Goal: Check status: Check status

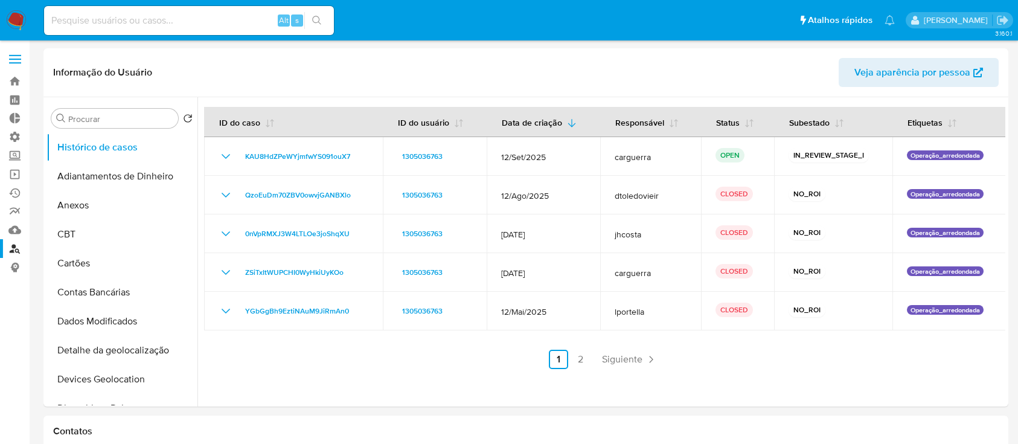
select select "10"
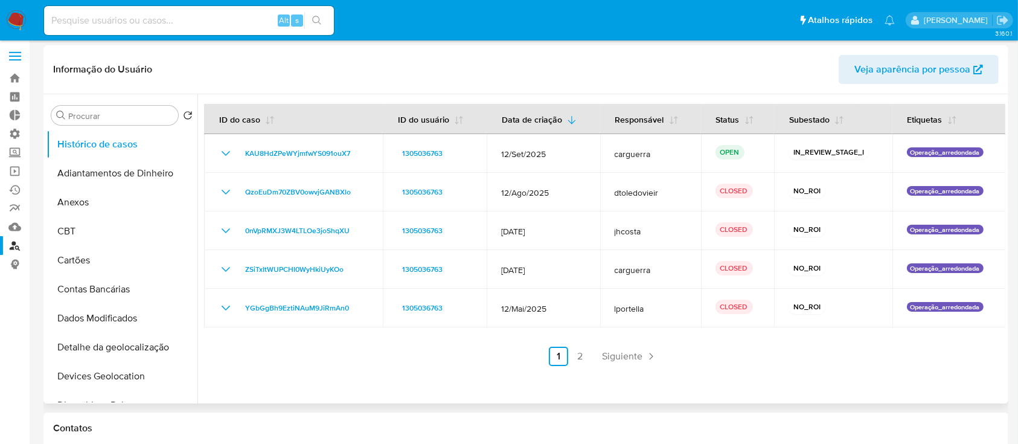
click at [383, 68] on header "Informação do Usuário Veja aparência por pessoa" at bounding box center [525, 69] width 945 height 29
click at [174, 19] on input at bounding box center [189, 21] width 290 height 16
paste input "JPSZBSXUJtCkEeu9HTXT14KK"
type input "JPSZBSXUJtCkEeu9HTXT14KK"
click at [319, 19] on icon "search-icon" at bounding box center [317, 21] width 10 height 10
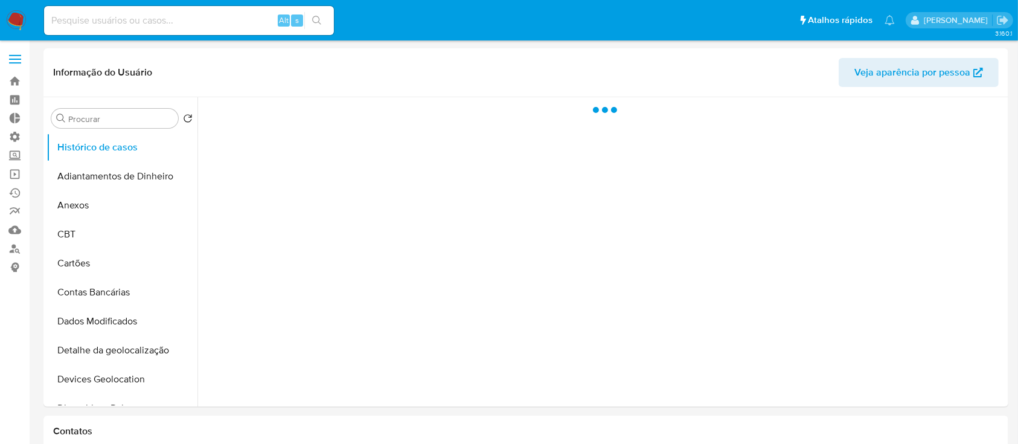
select select "10"
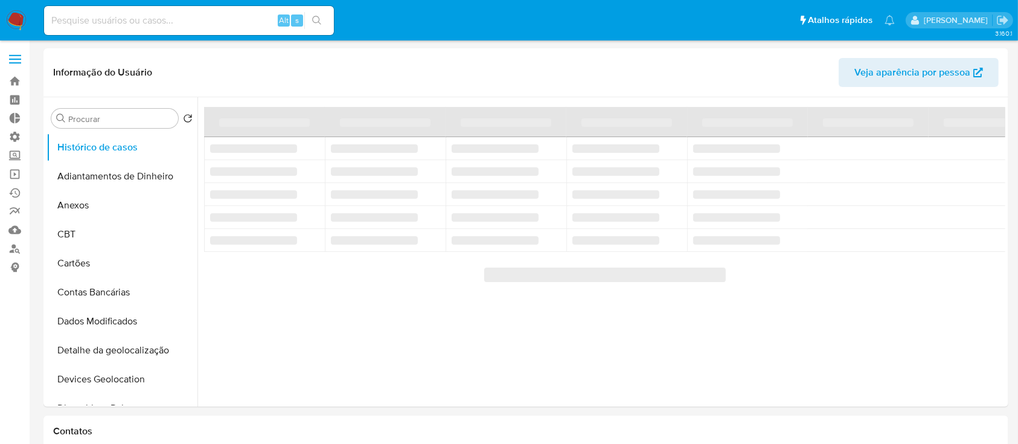
click at [75, 17] on input at bounding box center [189, 21] width 290 height 16
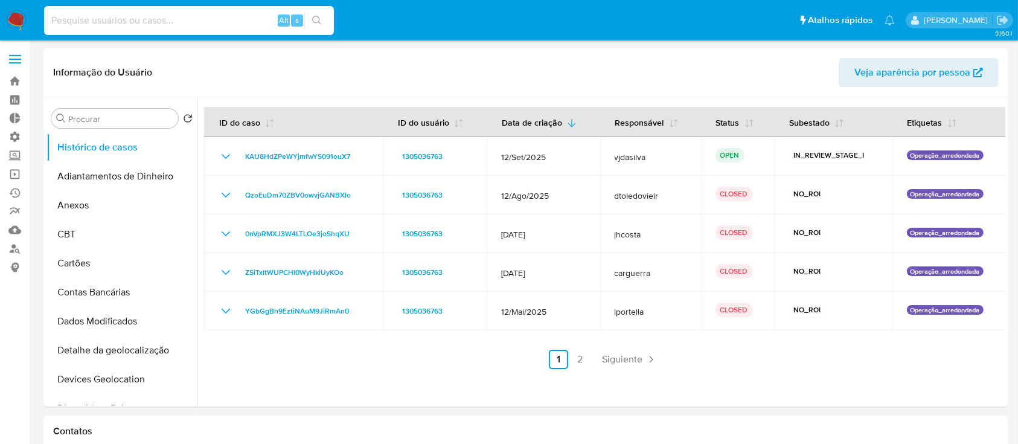
paste input "JPSZBSXUJtCkEeu9HTXT14KK"
type input "JPSZBSXUJtCkEeu9HTXT14KK"
click at [316, 16] on icon "search-icon" at bounding box center [317, 21] width 10 height 10
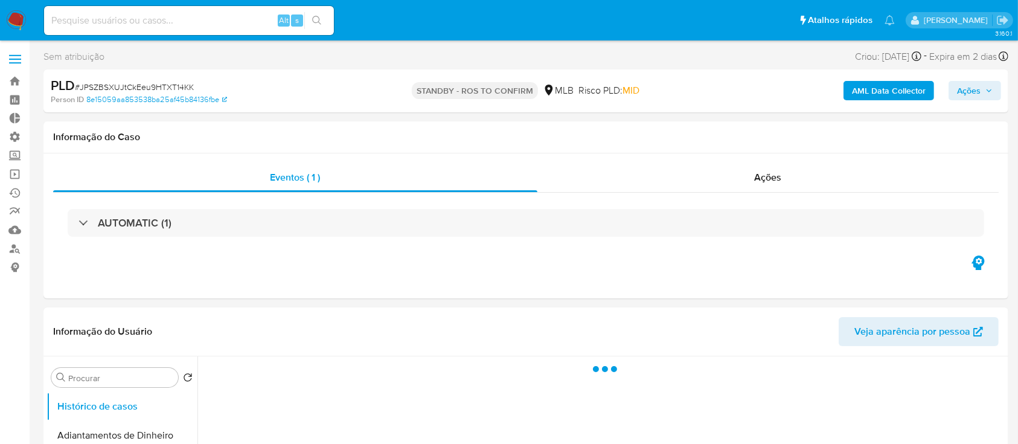
select select "10"
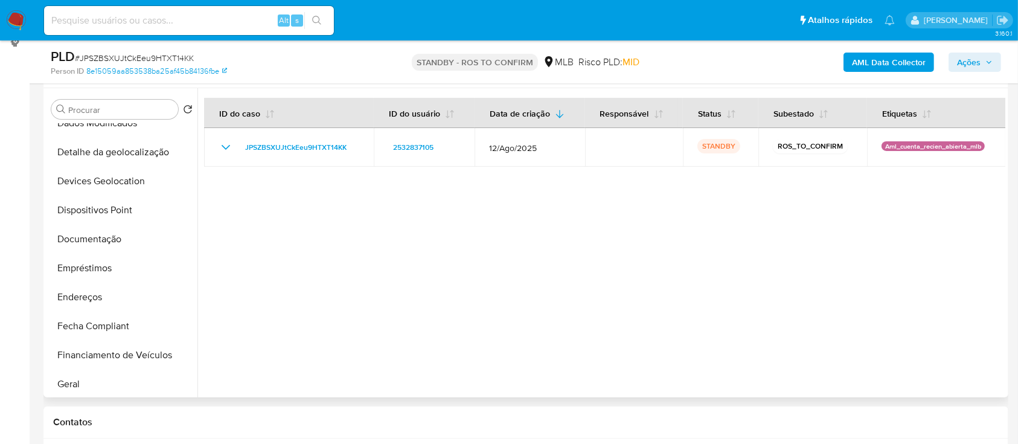
scroll to position [198, 0]
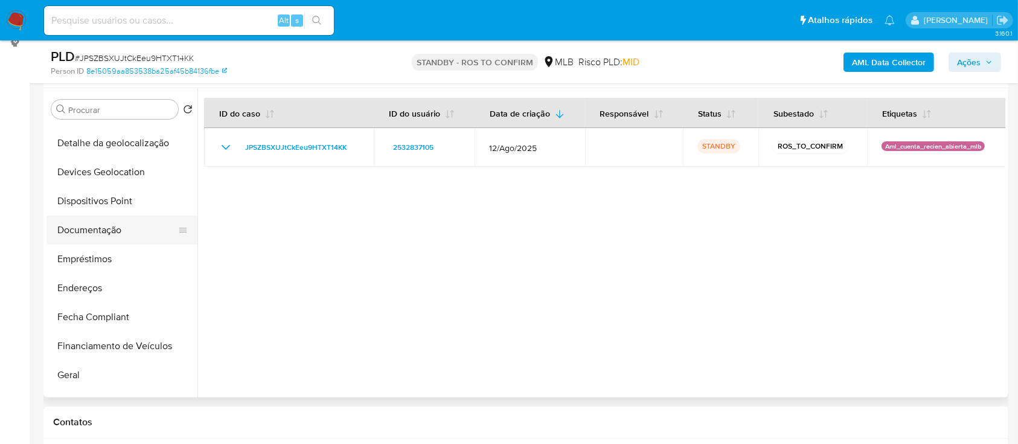
click at [121, 235] on button "Documentação" at bounding box center [116, 230] width 141 height 29
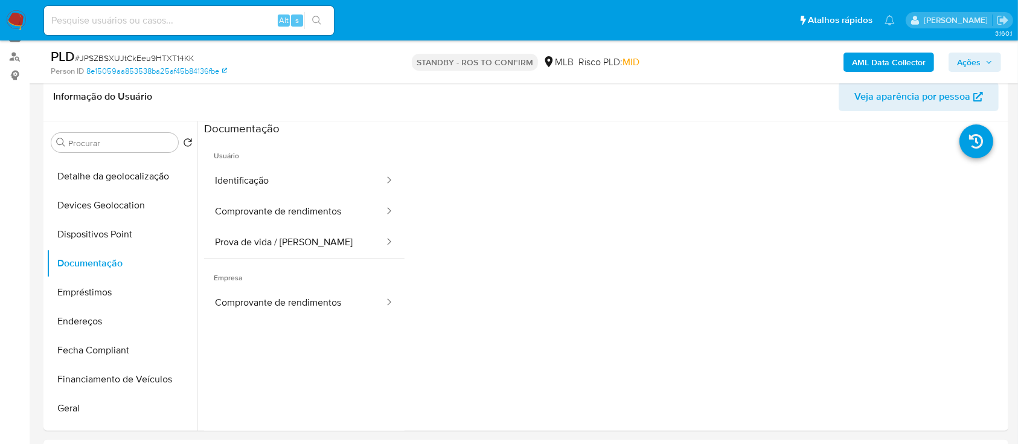
scroll to position [190, 0]
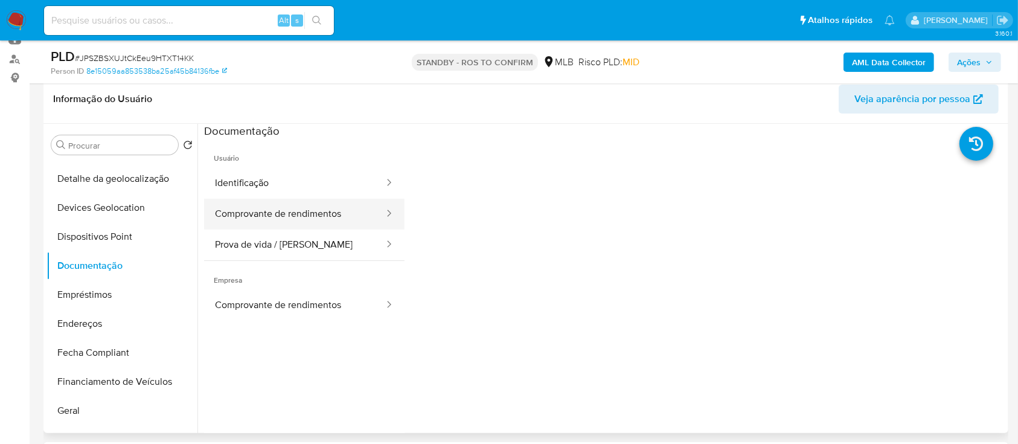
click at [270, 214] on button "Comprovante de rendimentos" at bounding box center [294, 214] width 181 height 31
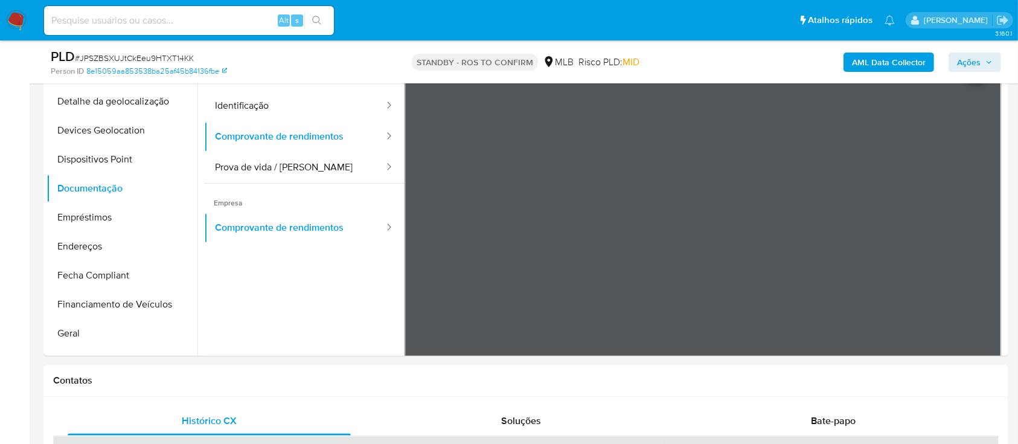
scroll to position [290, 0]
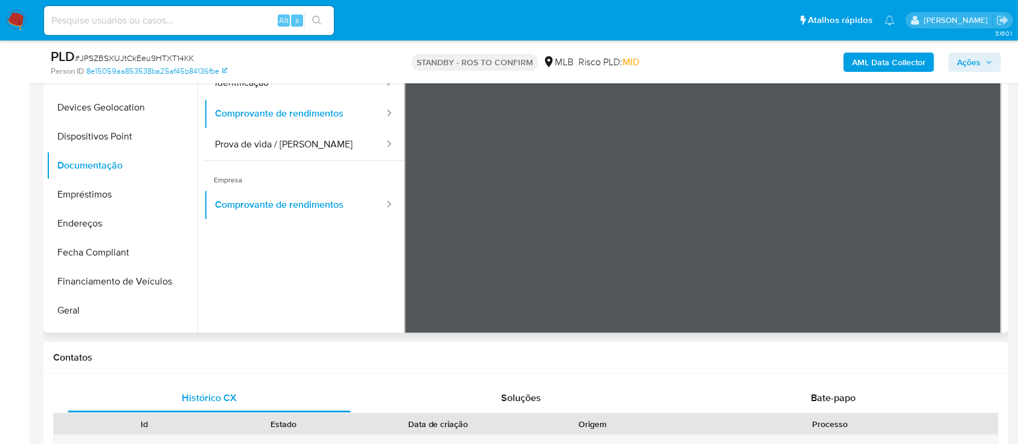
drag, startPoint x: 191, startPoint y: 161, endPoint x: 197, endPoint y: 172, distance: 12.7
click at [197, 172] on ul "Histórico de casos Adiantamentos de Dinheiro Anexos CBT Cartões Contas Bancária…" at bounding box center [121, 195] width 151 height 272
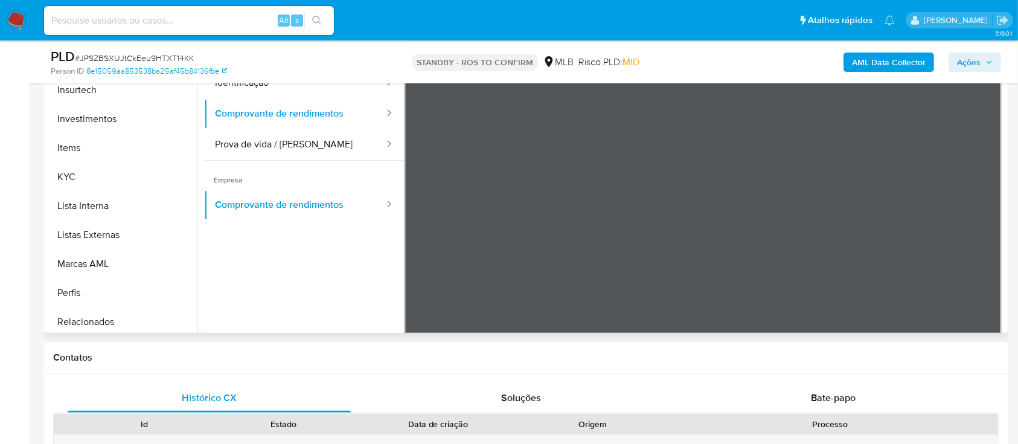
scroll to position [543, 0]
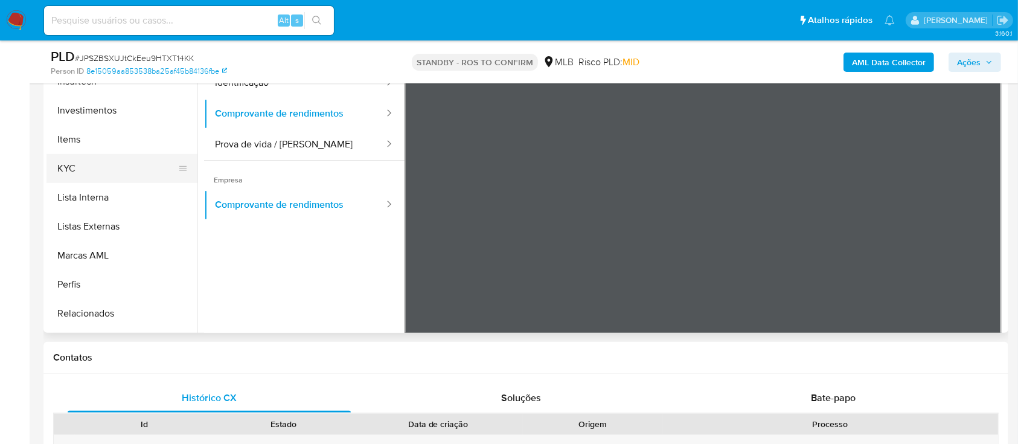
click at [71, 158] on button "KYC" at bounding box center [116, 168] width 141 height 29
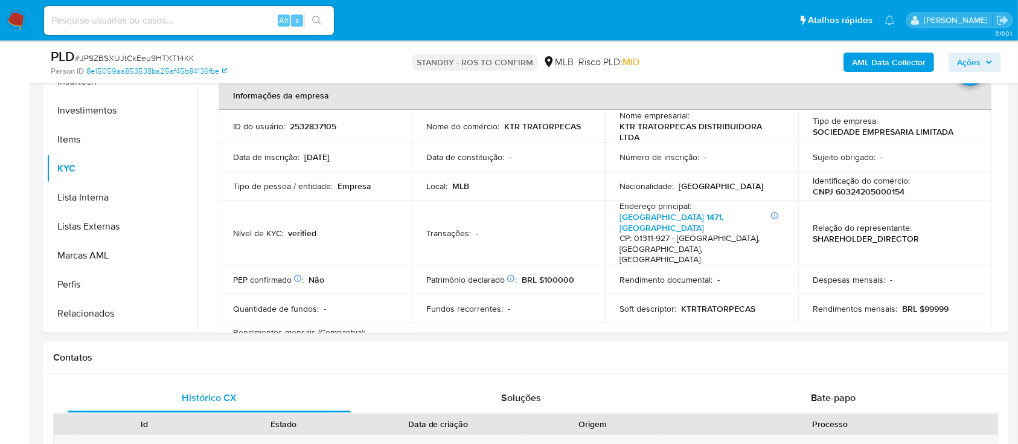
click at [188, 251] on button "Marcas AML" at bounding box center [116, 255] width 141 height 29
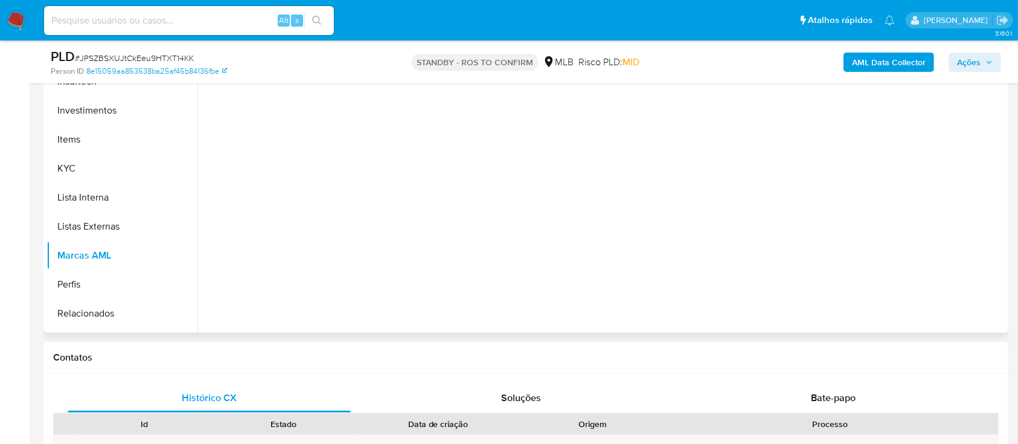
drag, startPoint x: 197, startPoint y: 257, endPoint x: 210, endPoint y: 219, distance: 40.7
click at [210, 219] on div at bounding box center [601, 178] width 808 height 309
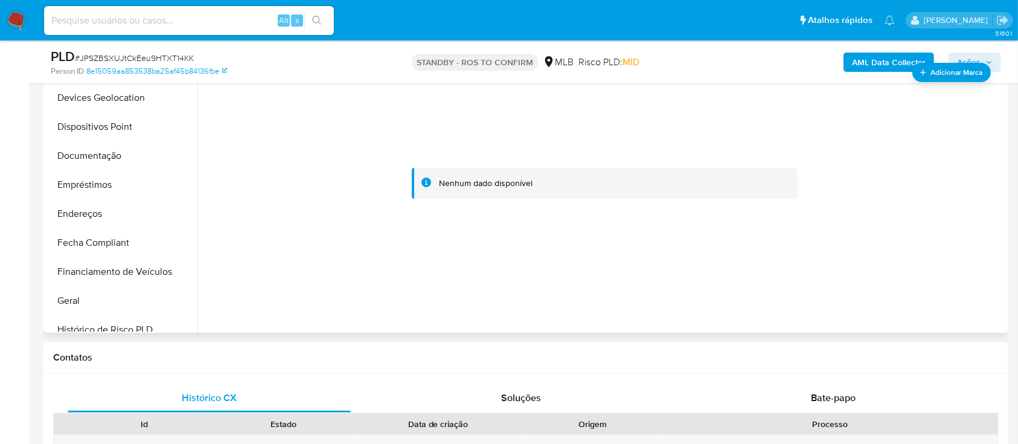
scroll to position [203, 0]
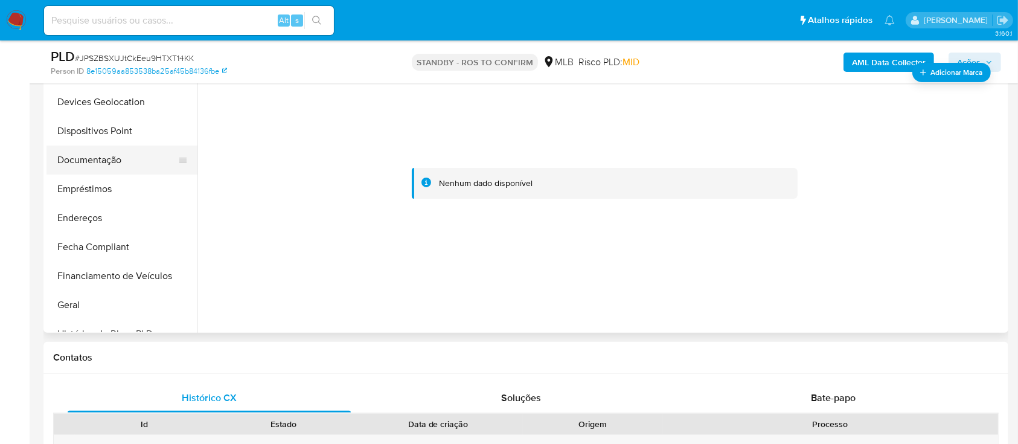
click at [108, 161] on button "Documentação" at bounding box center [116, 159] width 141 height 29
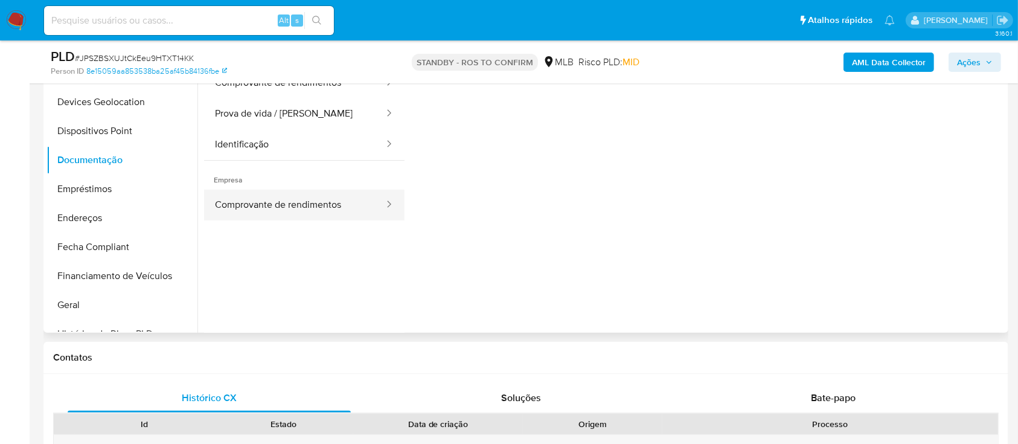
click at [285, 198] on button "Comprovante de rendimentos" at bounding box center [294, 205] width 181 height 31
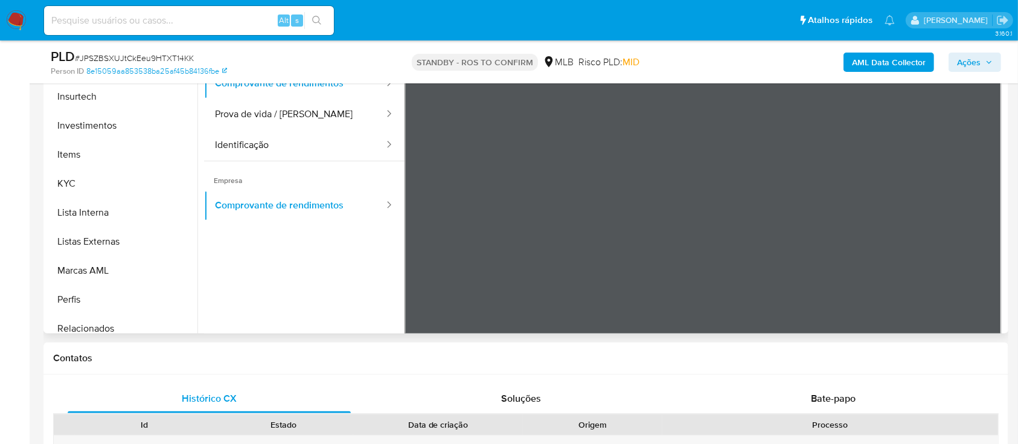
scroll to position [541, 0]
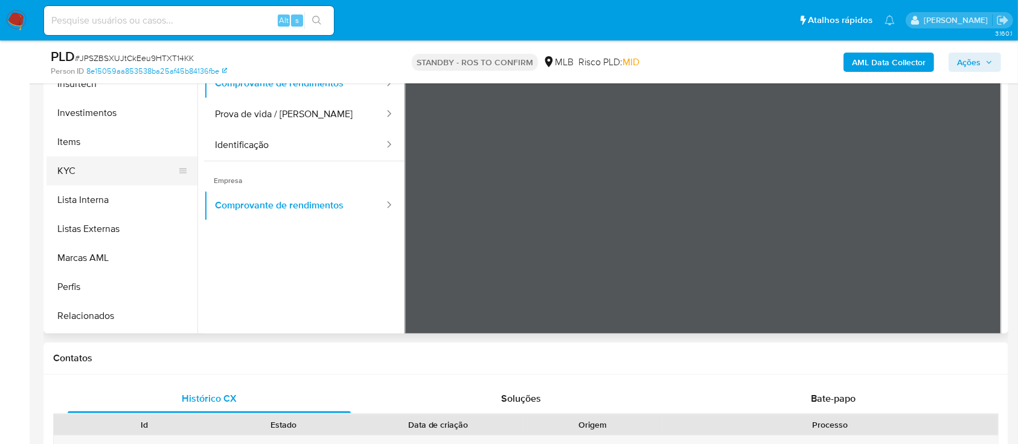
click at [72, 160] on button "KYC" at bounding box center [116, 170] width 141 height 29
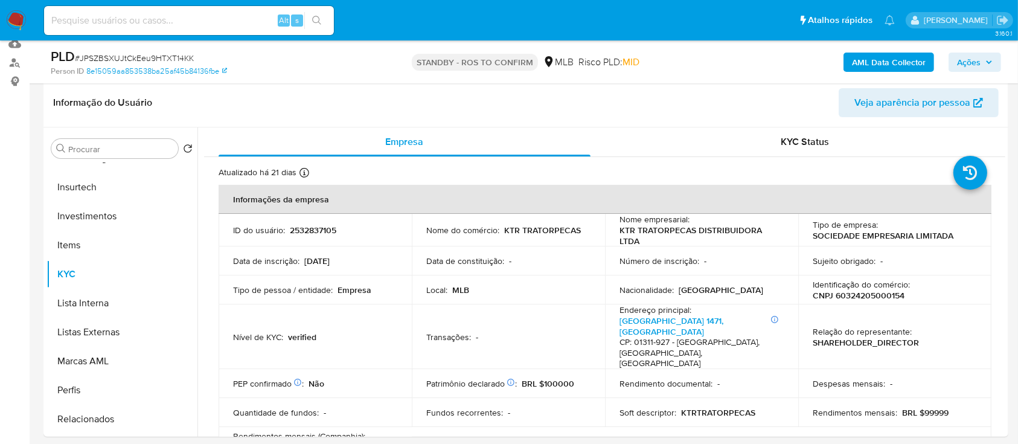
scroll to position [156, 0]
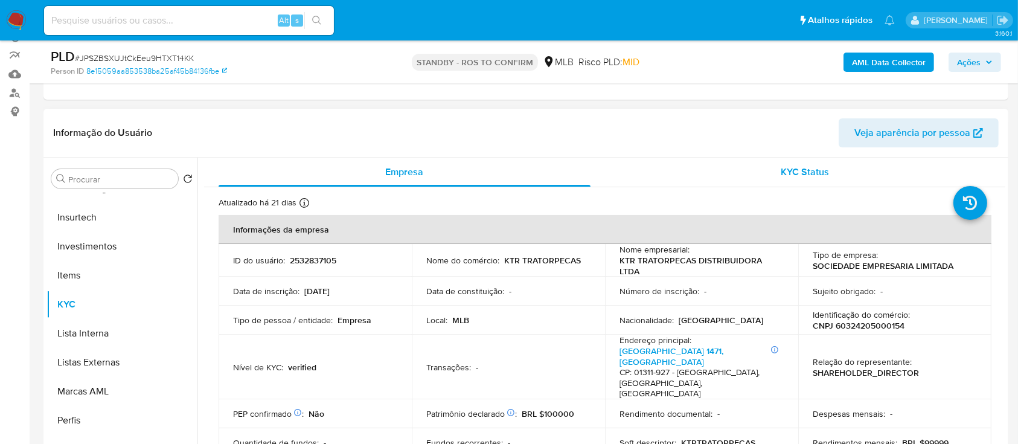
click at [836, 176] on div "KYC Status" at bounding box center [805, 172] width 372 height 29
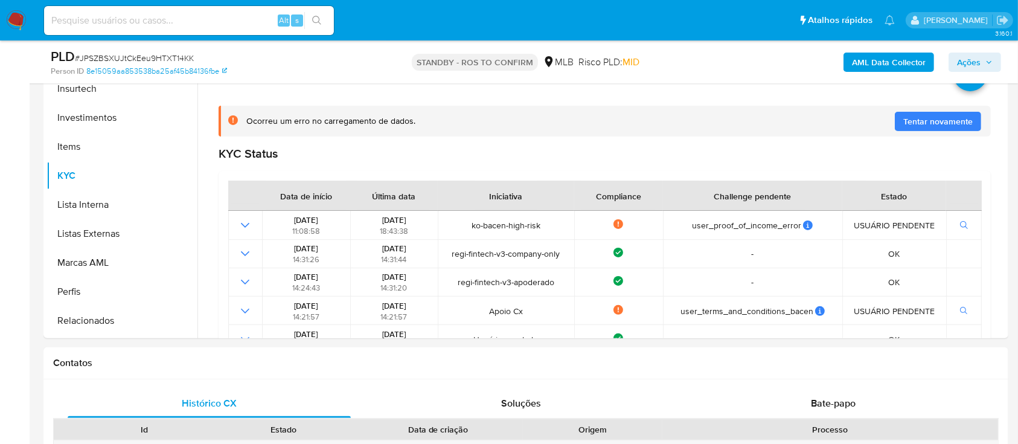
scroll to position [324, 0]
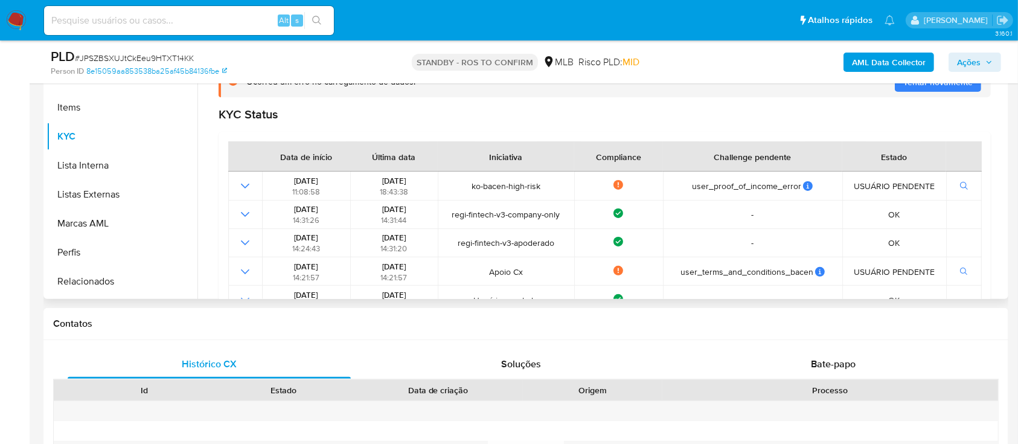
drag, startPoint x: 999, startPoint y: 142, endPoint x: 1005, endPoint y: 170, distance: 27.7
click at [1005, 170] on div "Empresa KYC Status Atualizado há 21 dias Criado: [DATE] 14:21:59 Atualizado: [D…" at bounding box center [601, 144] width 808 height 309
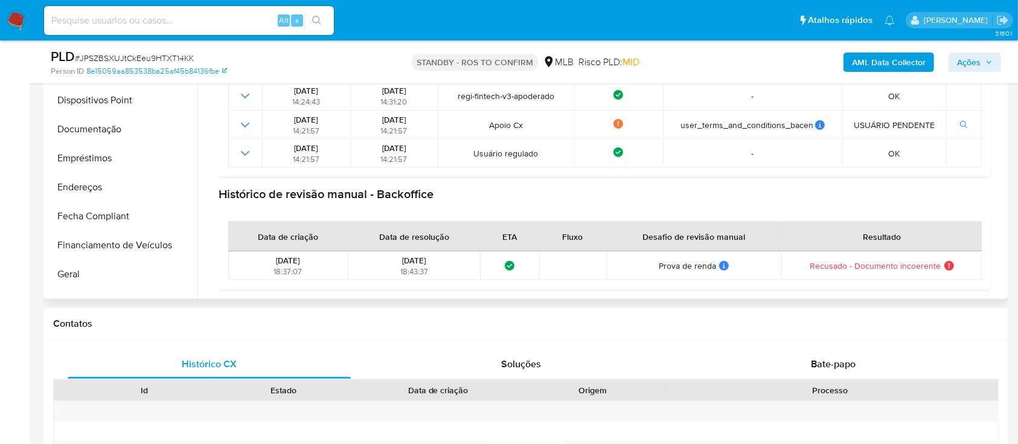
scroll to position [174, 0]
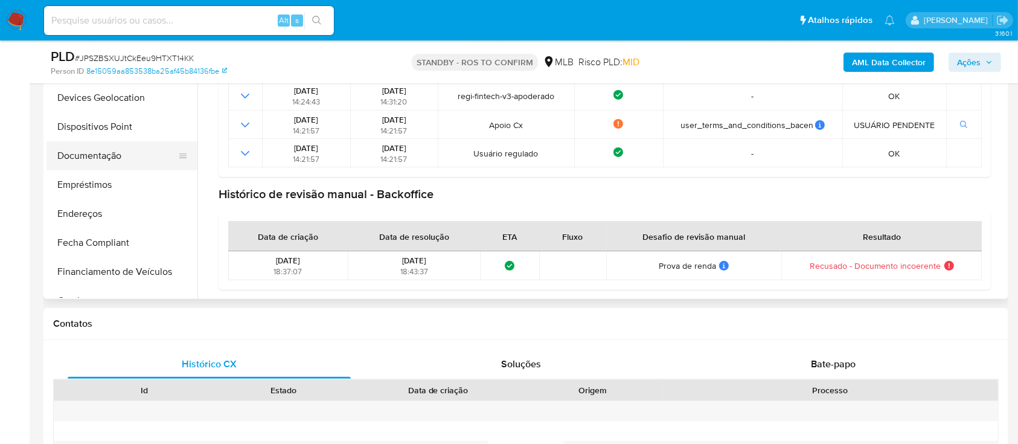
click at [113, 155] on button "Documentação" at bounding box center [116, 155] width 141 height 29
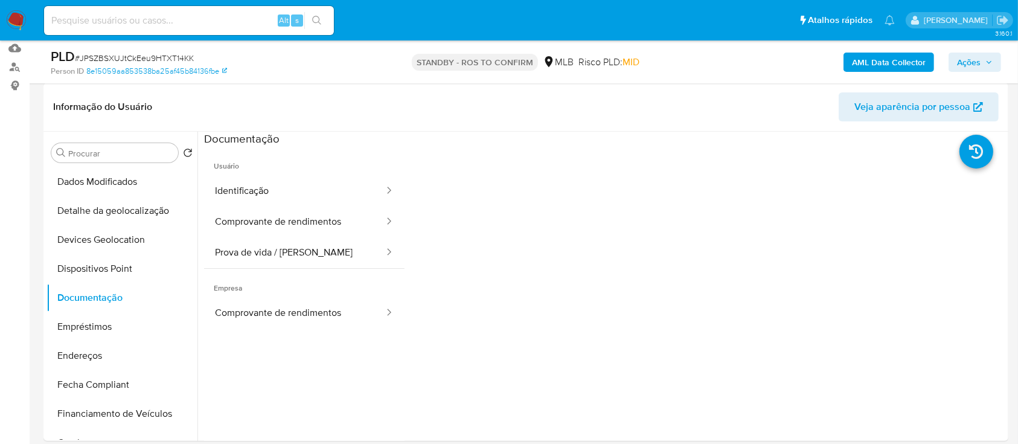
scroll to position [130, 0]
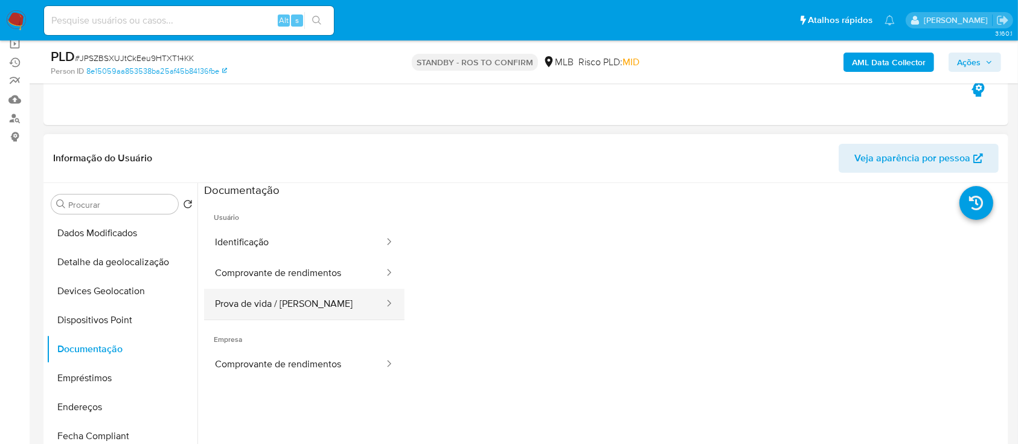
click at [357, 294] on button "Prova de vida / [PERSON_NAME]" at bounding box center [294, 304] width 181 height 31
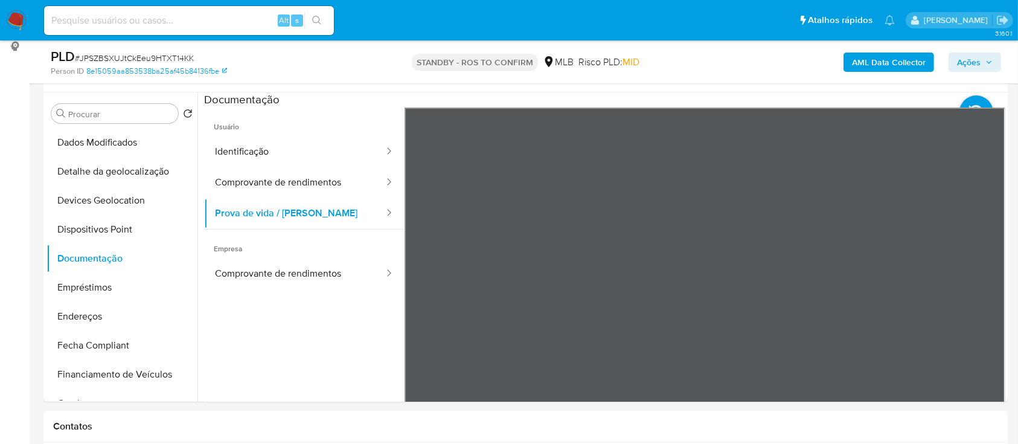
scroll to position [209, 0]
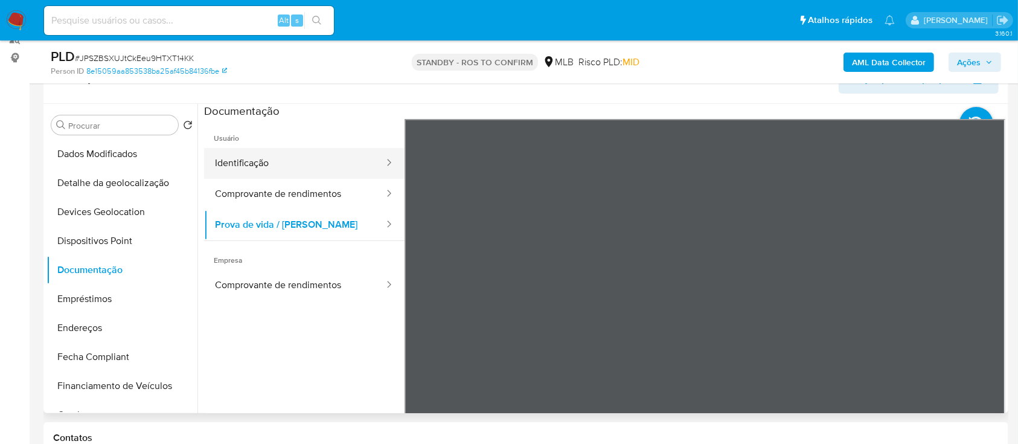
click at [280, 164] on button "Identificação" at bounding box center [294, 163] width 181 height 31
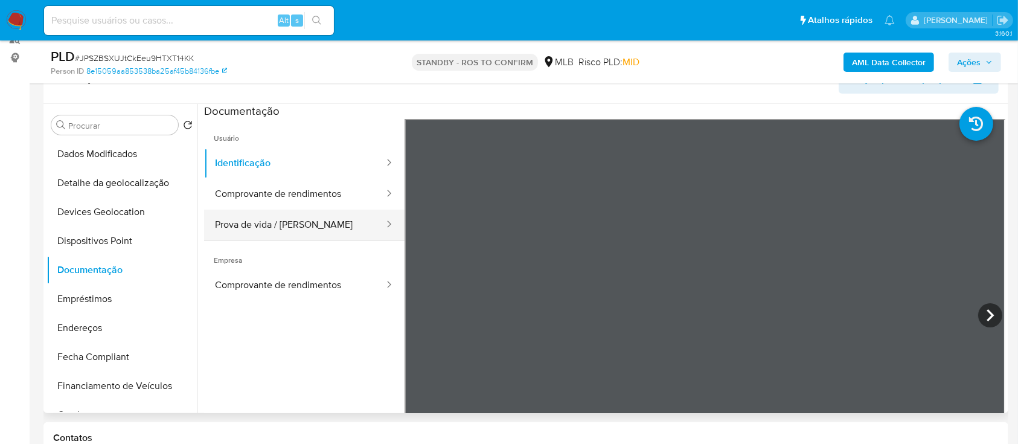
click at [265, 228] on button "Prova de vida / [PERSON_NAME]" at bounding box center [294, 224] width 181 height 31
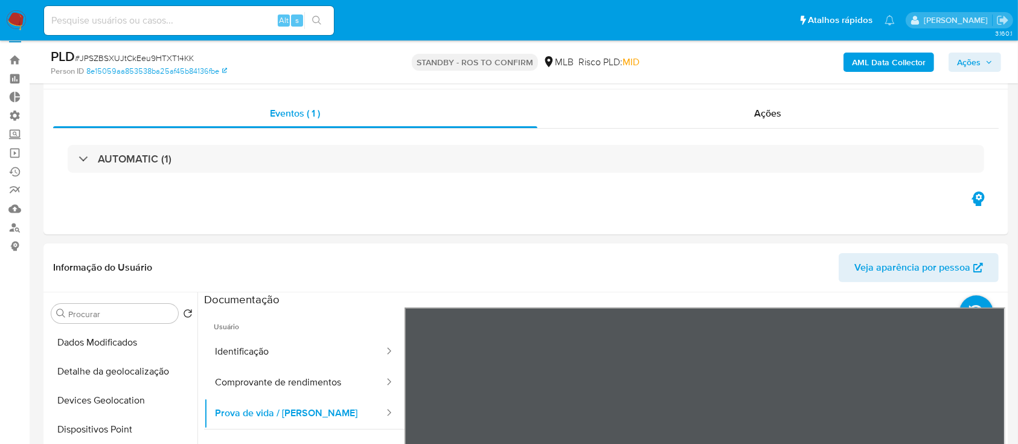
scroll to position [0, 0]
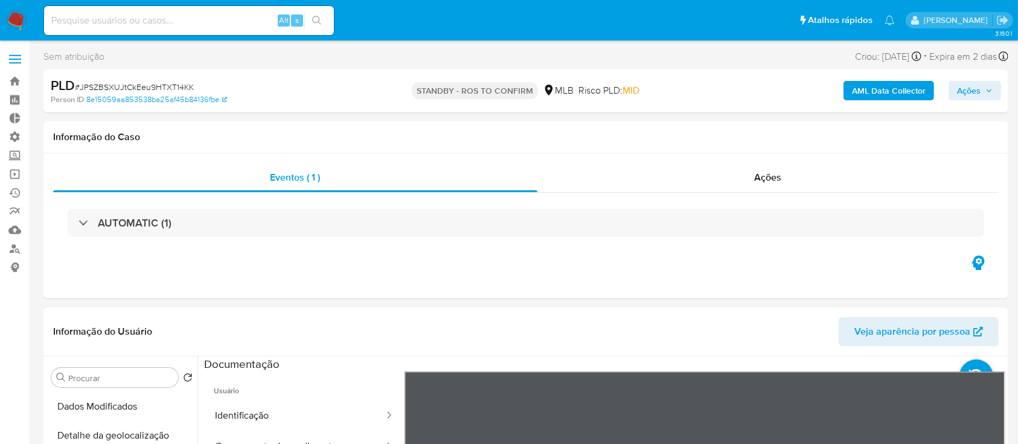
click at [160, 82] on span "# JPSZBSXUJtCkEeu9HTXT14KK" at bounding box center [134, 87] width 119 height 12
click at [142, 84] on span "# JPSZBSXUJtCkEeu9HTXT14KK" at bounding box center [134, 87] width 119 height 12
click at [205, 22] on input at bounding box center [189, 21] width 290 height 16
paste input "H7TiMUsZANXnKJJ8BJ82jM0d"
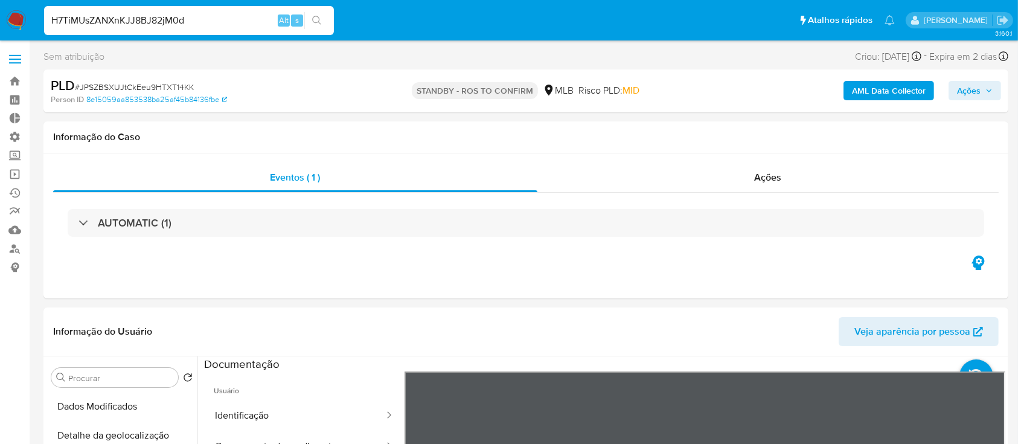
type input "H7TiMUsZANXnKJJ8BJ82jM0d"
click at [312, 20] on icon "search-icon" at bounding box center [317, 21] width 10 height 10
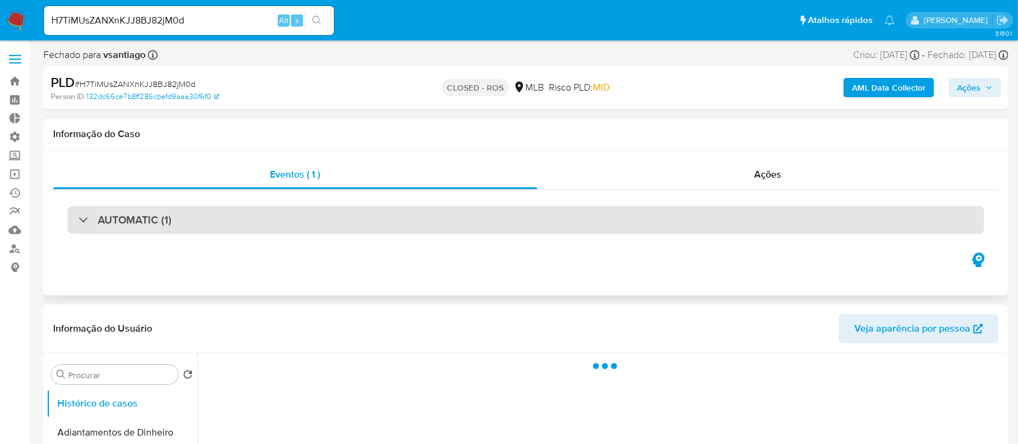
select select "10"
